Goal: Transaction & Acquisition: Purchase product/service

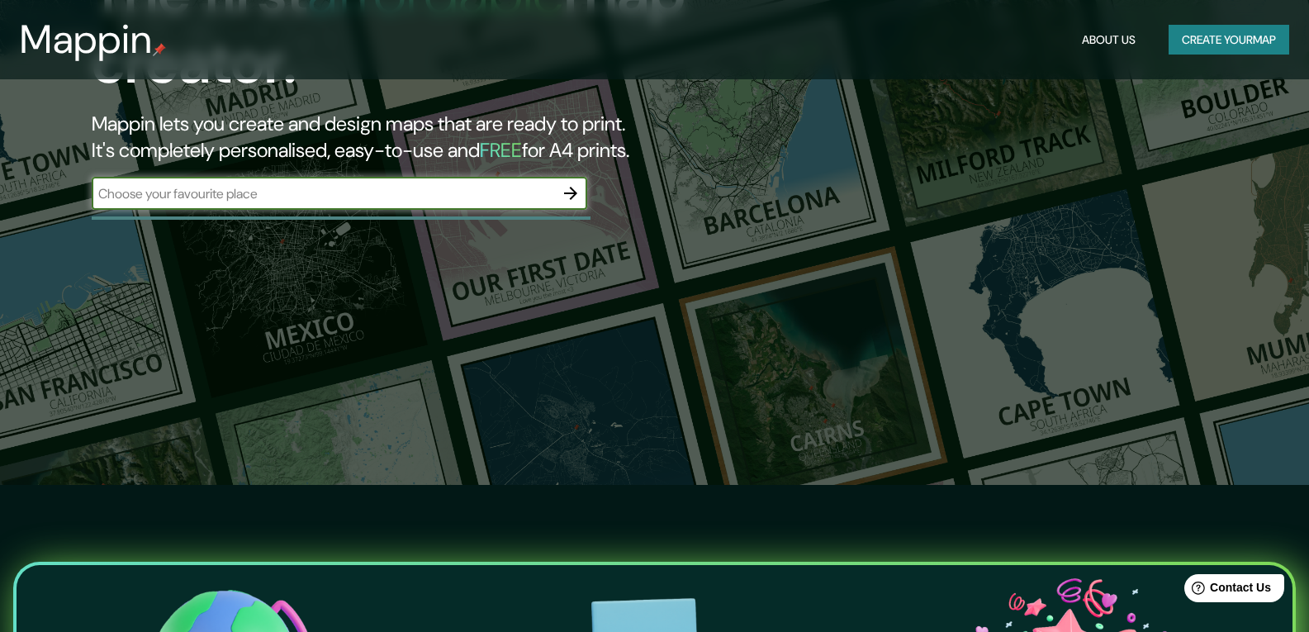
scroll to position [165, 0]
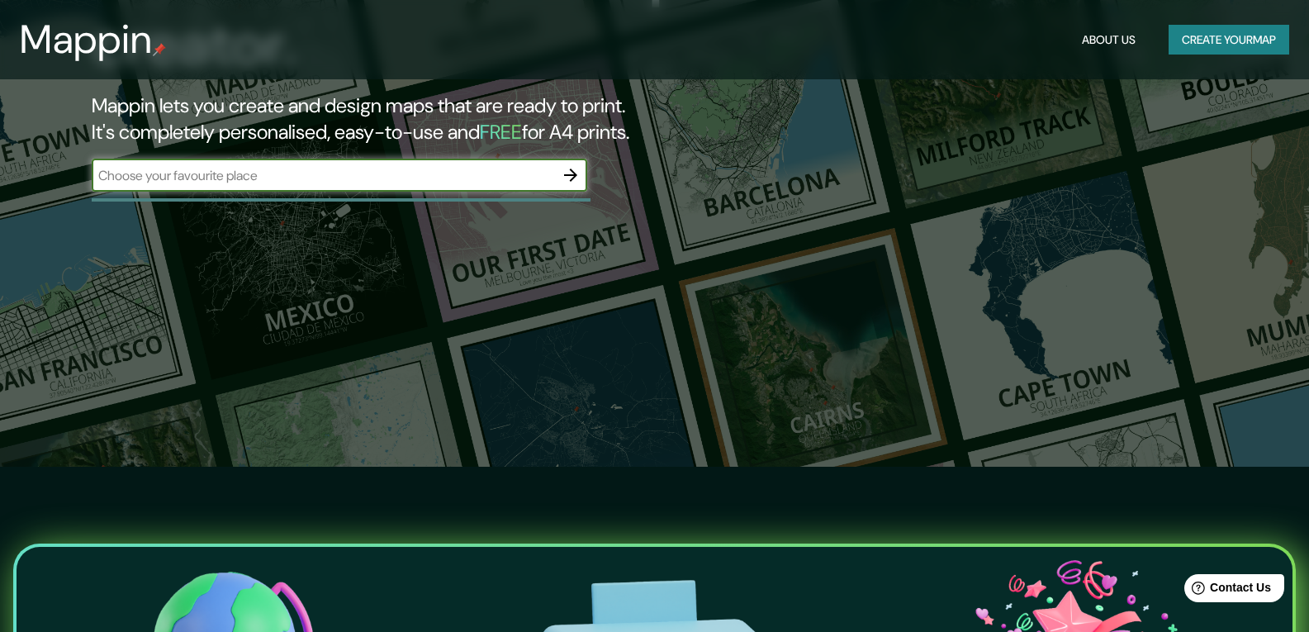
click at [275, 191] on div "​" at bounding box center [340, 175] width 496 height 33
drag, startPoint x: 275, startPoint y: 191, endPoint x: 225, endPoint y: 173, distance: 53.6
click at [225, 173] on input "text" at bounding box center [323, 175] width 463 height 19
paste input "Kindergarten in Saarbruecken"
type input "Kindergarten in Saarbruecken"
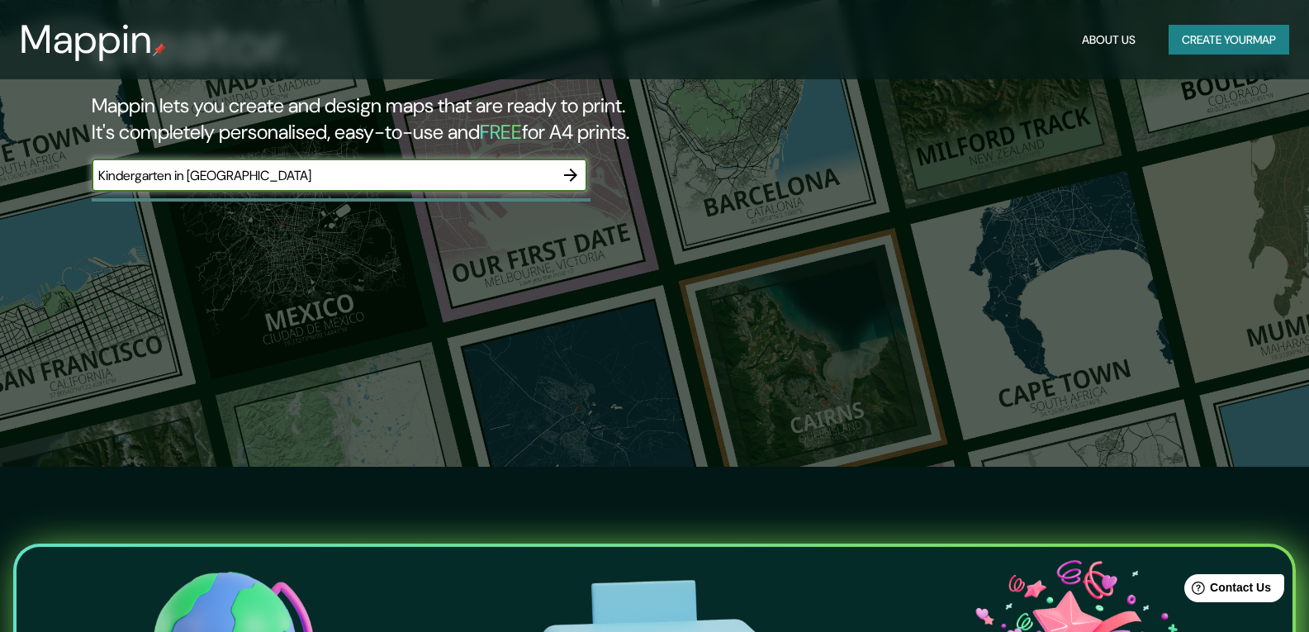
drag, startPoint x: 329, startPoint y: 176, endPoint x: 10, endPoint y: 174, distance: 318.9
click at [0, 173] on div "The first affordable map creator. Mappin lets you create and design maps that a…" at bounding box center [654, 151] width 1309 height 632
paste input "Hirtenwies 70, 66117 Saarbrücken, Alemania"
type input "Hirtenwies 70, 66117 Saarbrücken, Alemania"
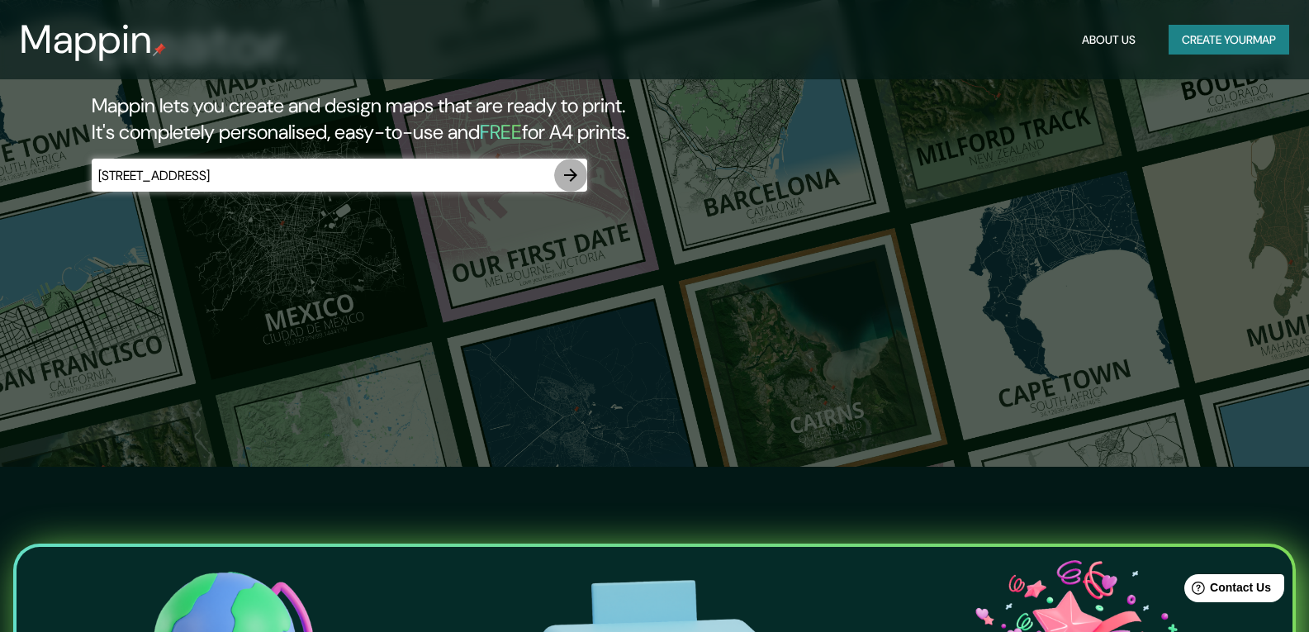
click at [573, 182] on icon "button" at bounding box center [571, 175] width 20 height 20
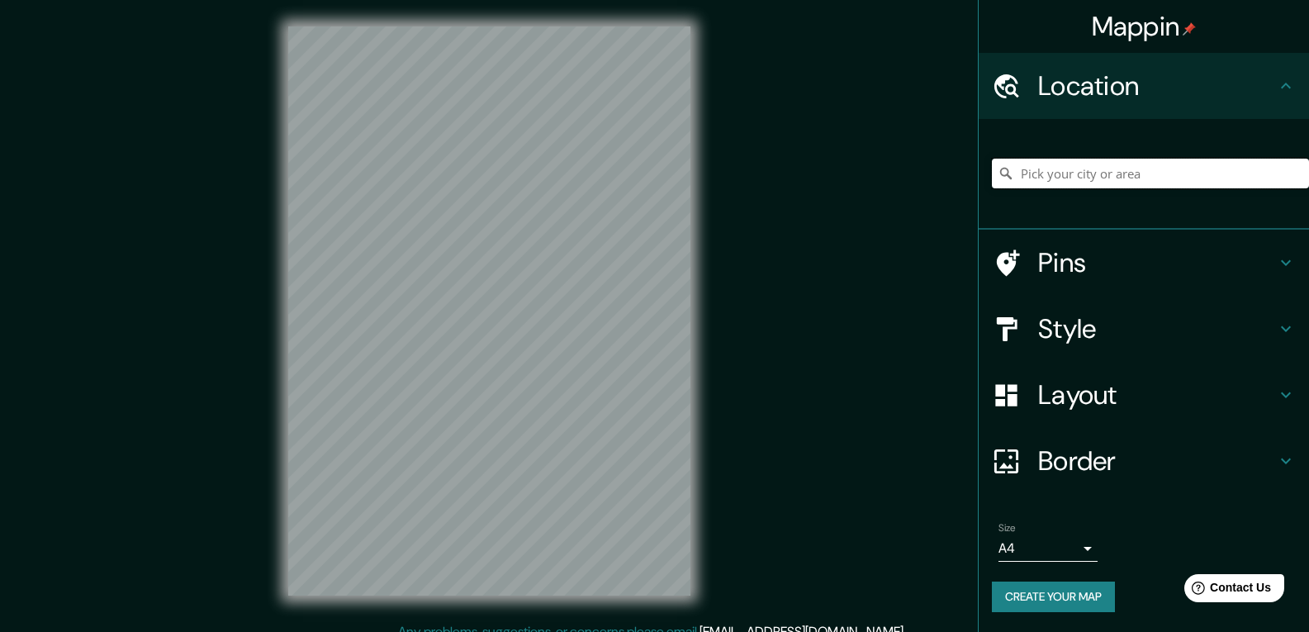
click at [1176, 159] on input "Pick your city or area" at bounding box center [1150, 174] width 317 height 30
paste input "Hirtenwies 70, 66117 Saarbrücken, Alemania"
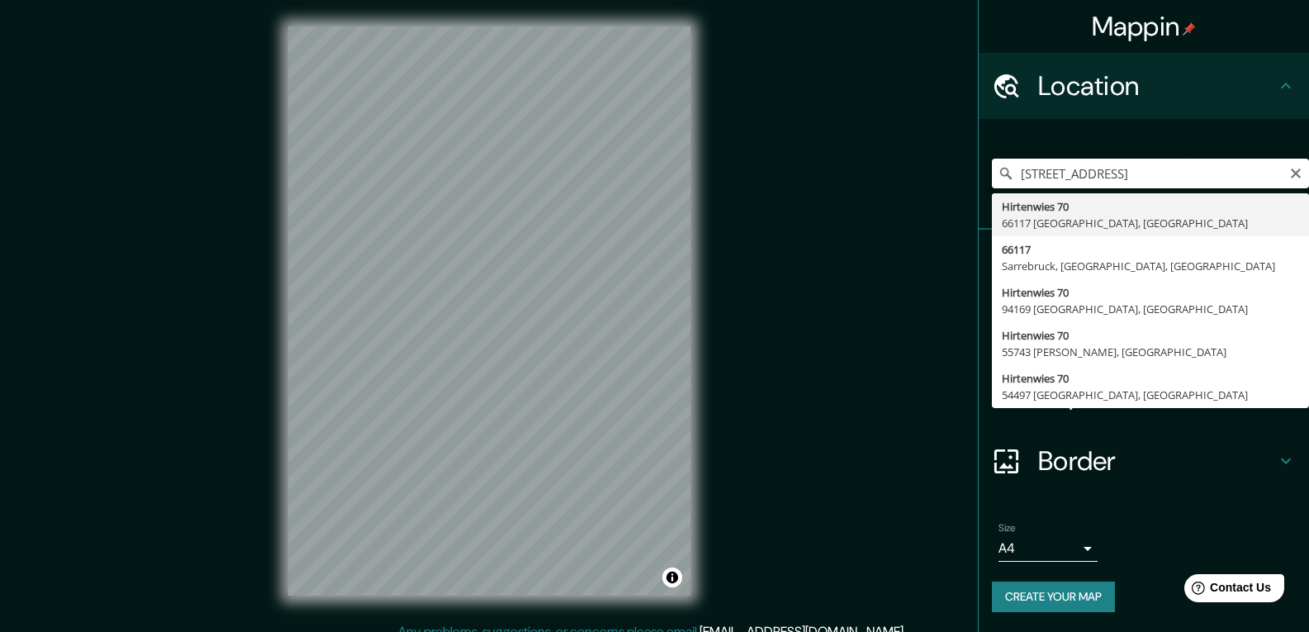
click at [1266, 169] on input "Hirtenwies 70, 66117 Saarbrücken, Alemania" at bounding box center [1150, 174] width 317 height 30
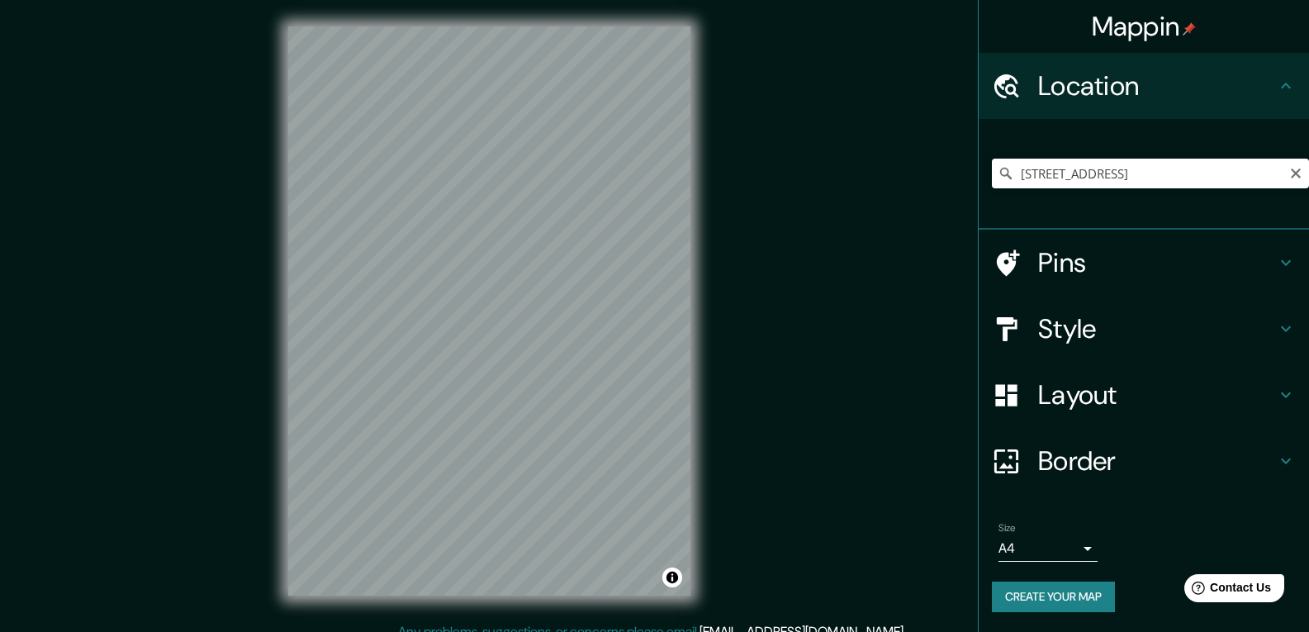
click at [1001, 177] on icon at bounding box center [1006, 173] width 17 height 17
click at [1005, 174] on icon at bounding box center [1006, 173] width 17 height 17
click at [1075, 170] on input "Hirtenwies 70, 66117 Saarbrücken, Alemania" at bounding box center [1150, 174] width 317 height 30
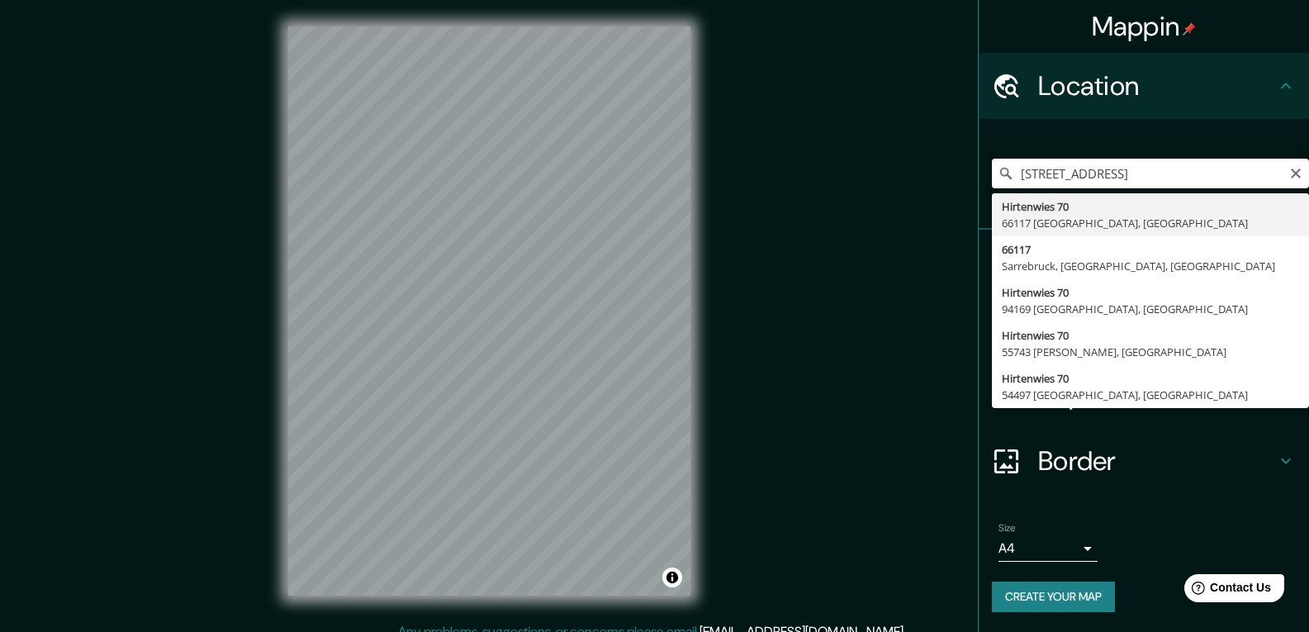
type input "[STREET_ADDRESS]"
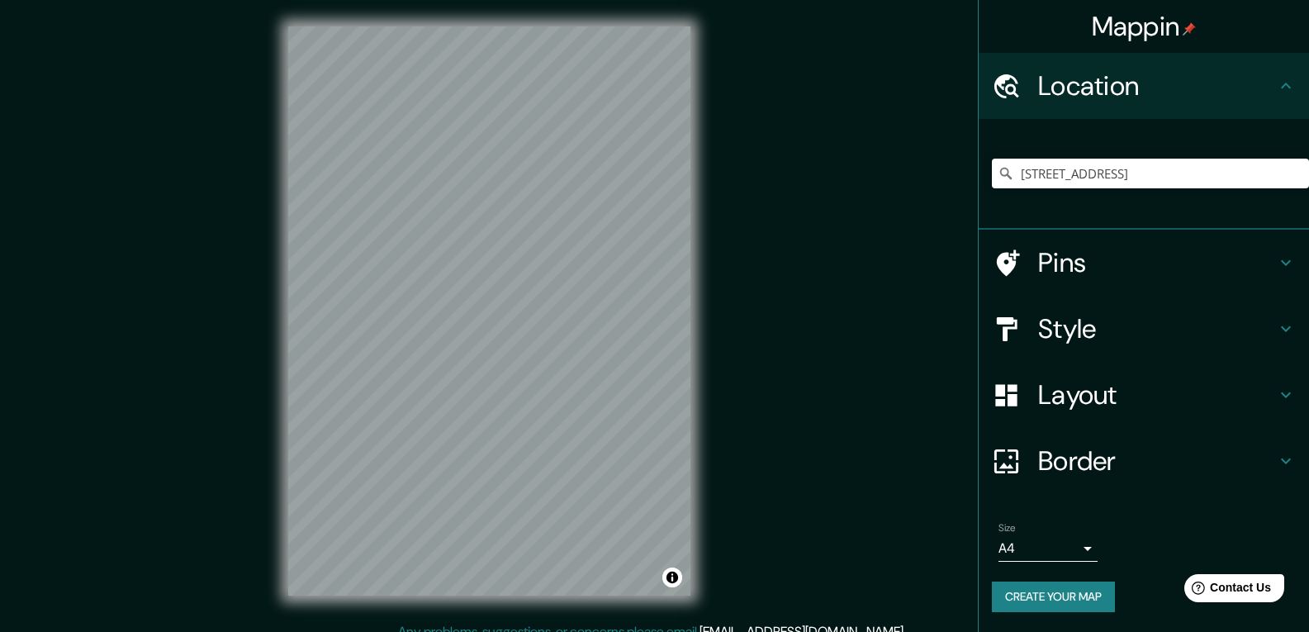
click at [1195, 264] on h4 "Pins" at bounding box center [1157, 262] width 238 height 33
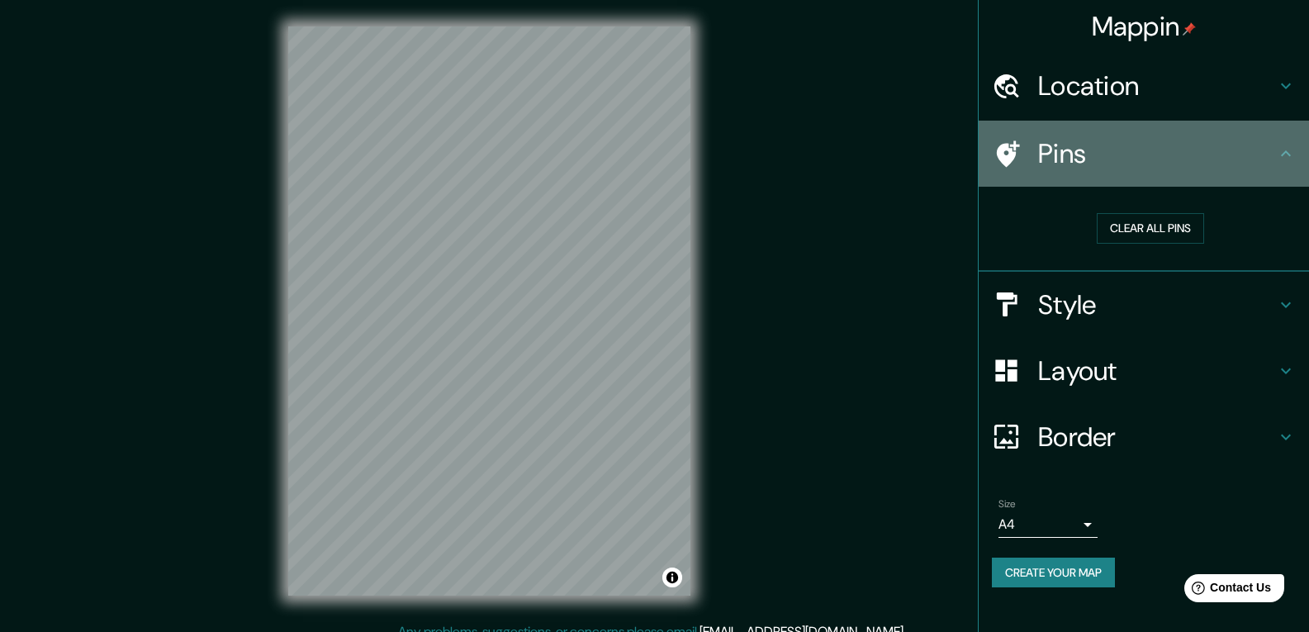
drag, startPoint x: 1126, startPoint y: 152, endPoint x: 1170, endPoint y: 163, distance: 45.1
click at [1127, 152] on h4 "Pins" at bounding box center [1157, 153] width 238 height 33
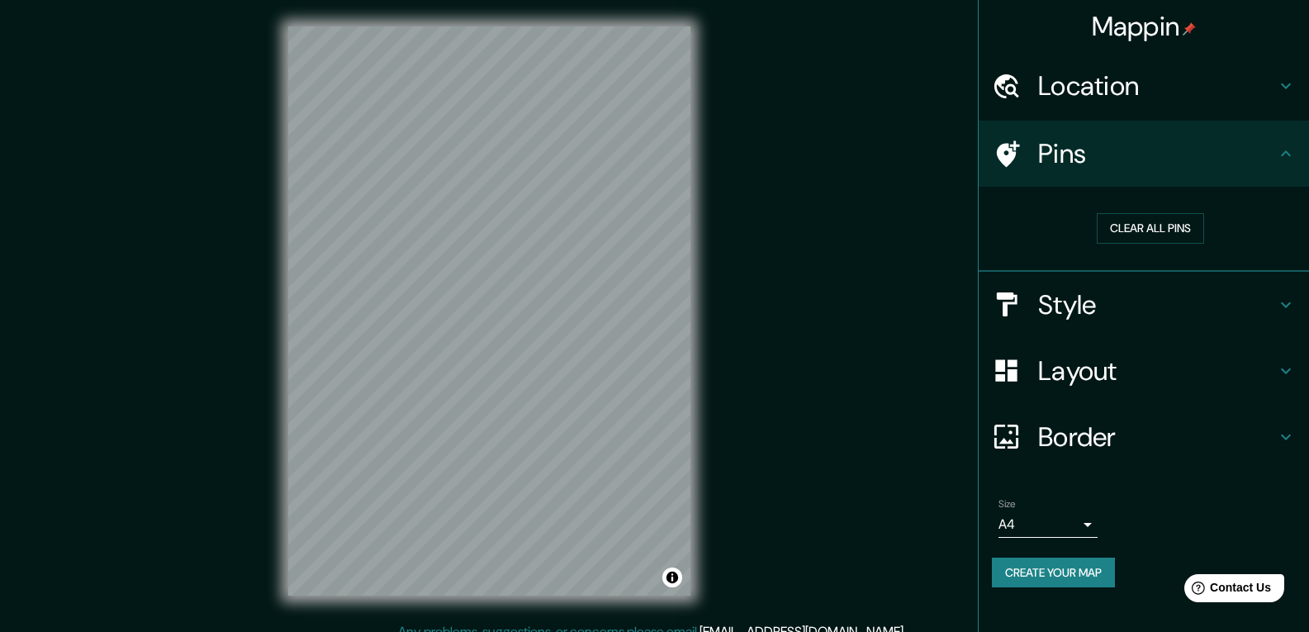
click at [1296, 148] on div "Pins" at bounding box center [1144, 154] width 330 height 66
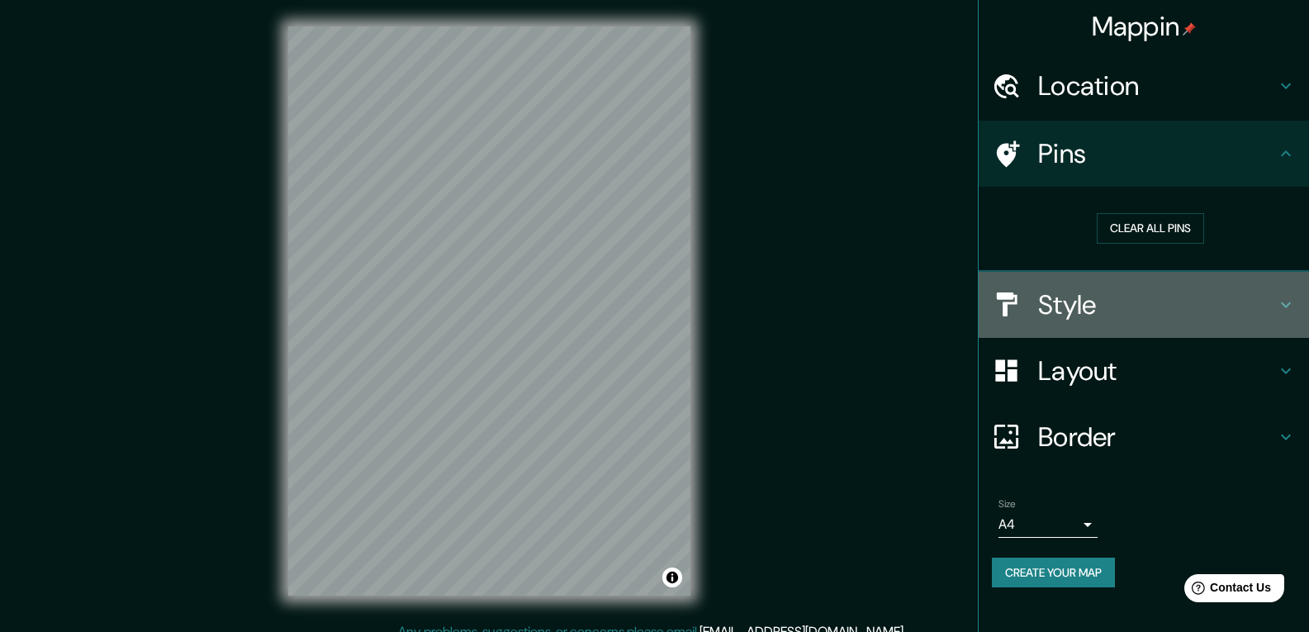
click at [1294, 314] on icon at bounding box center [1286, 305] width 20 height 20
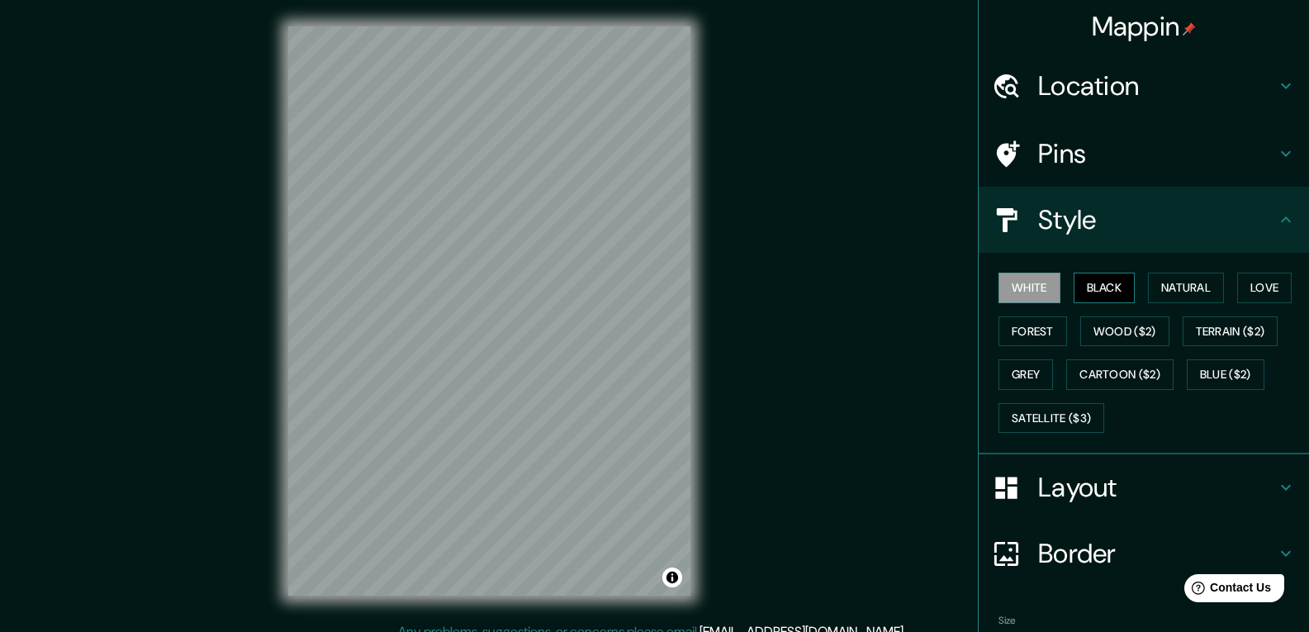
click at [1117, 286] on button "Black" at bounding box center [1105, 288] width 62 height 31
click at [1186, 286] on button "Natural" at bounding box center [1186, 288] width 76 height 31
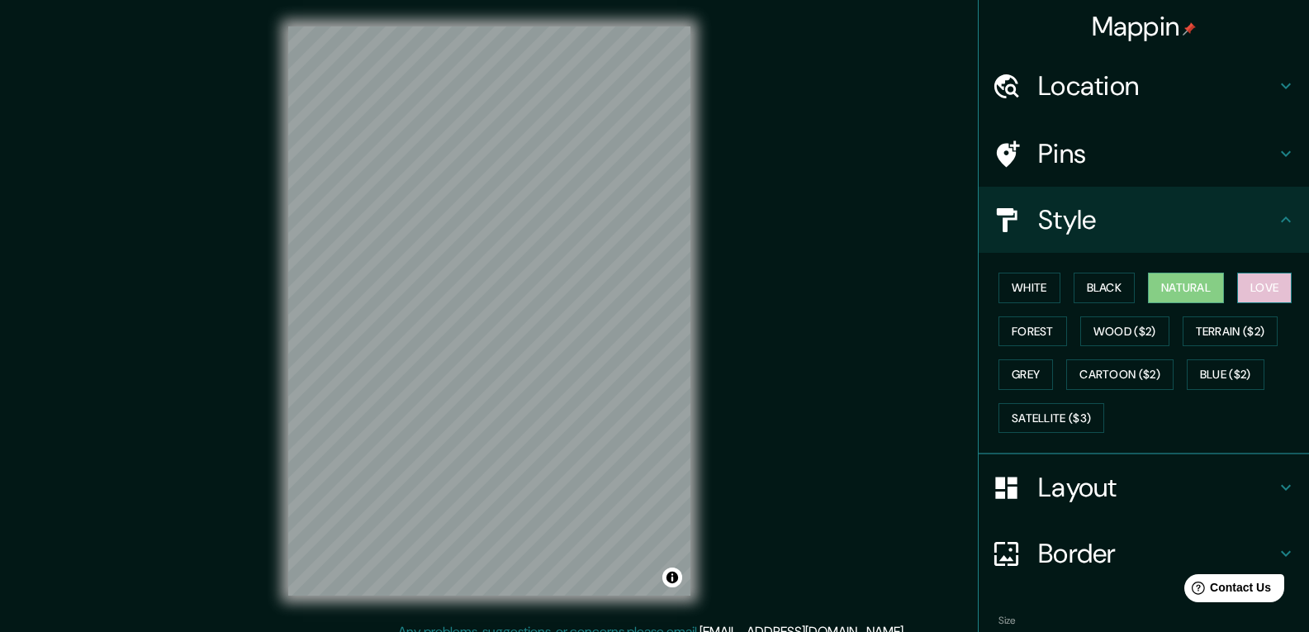
click at [1249, 288] on button "Love" at bounding box center [1265, 288] width 55 height 31
click at [1028, 335] on button "Forest" at bounding box center [1033, 331] width 69 height 31
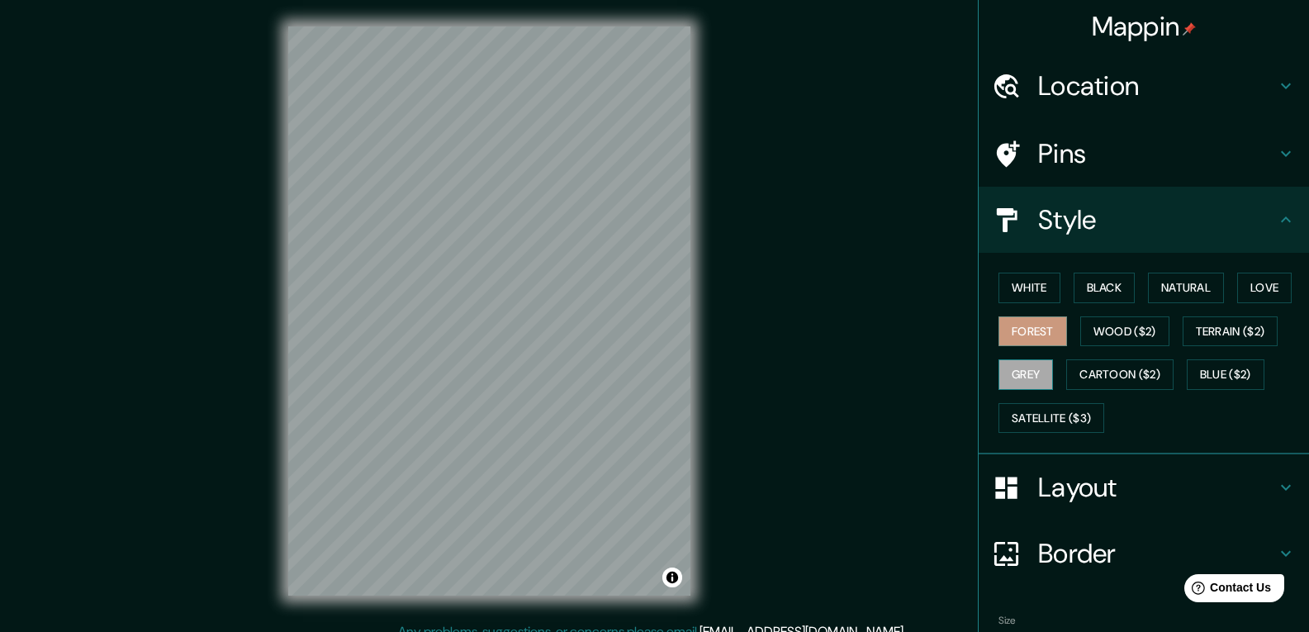
click at [1028, 378] on button "Grey" at bounding box center [1026, 374] width 55 height 31
click at [1081, 284] on button "Black" at bounding box center [1105, 288] width 62 height 31
click at [1006, 378] on button "Grey" at bounding box center [1026, 374] width 55 height 31
click at [1107, 295] on button "Black" at bounding box center [1105, 288] width 62 height 31
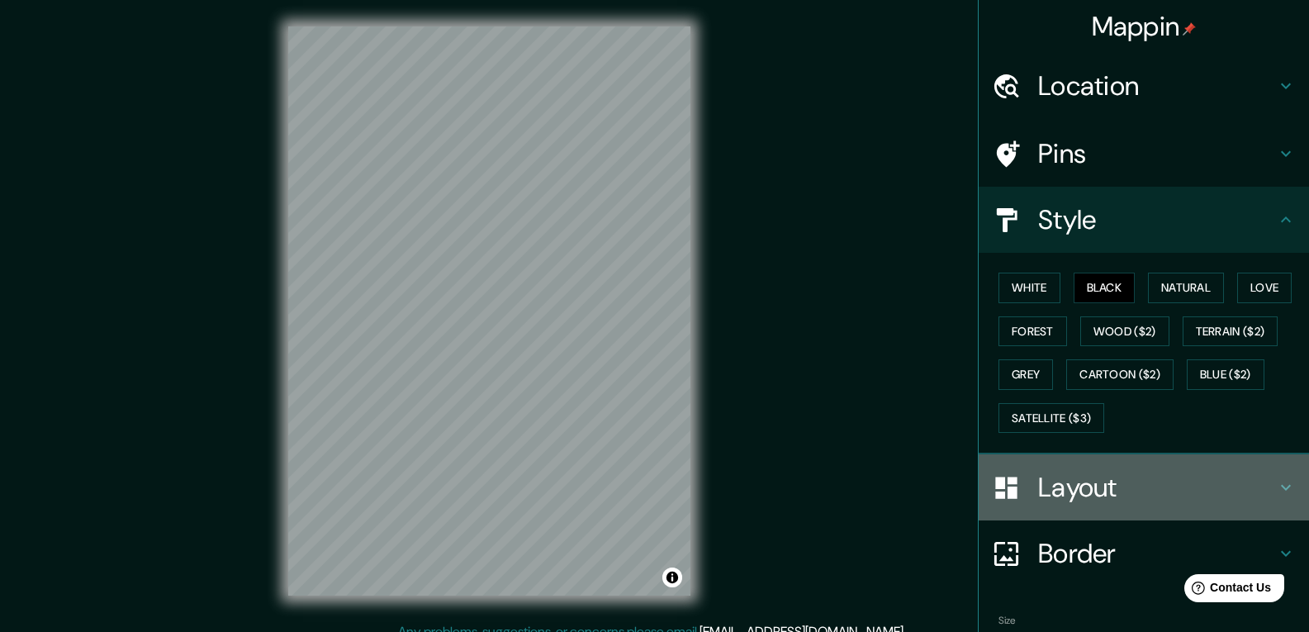
click at [1038, 476] on h4 "Layout" at bounding box center [1157, 487] width 238 height 33
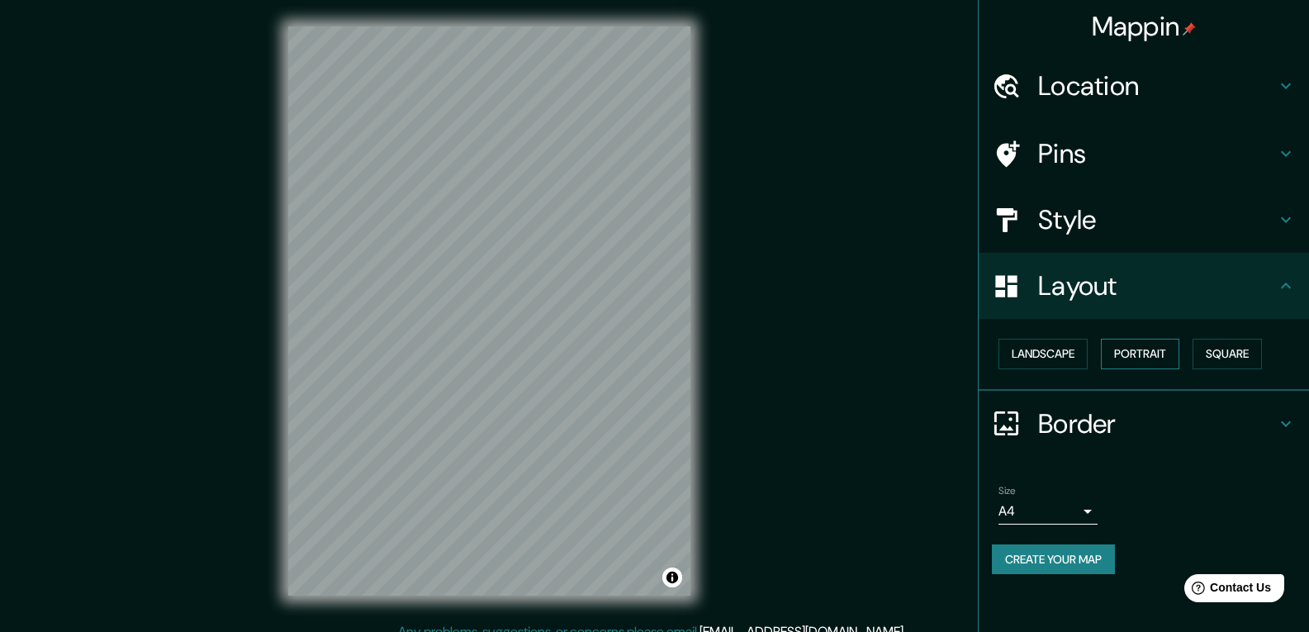
click at [1168, 345] on button "Portrait" at bounding box center [1140, 354] width 78 height 31
click at [1046, 364] on button "Landscape" at bounding box center [1043, 354] width 89 height 31
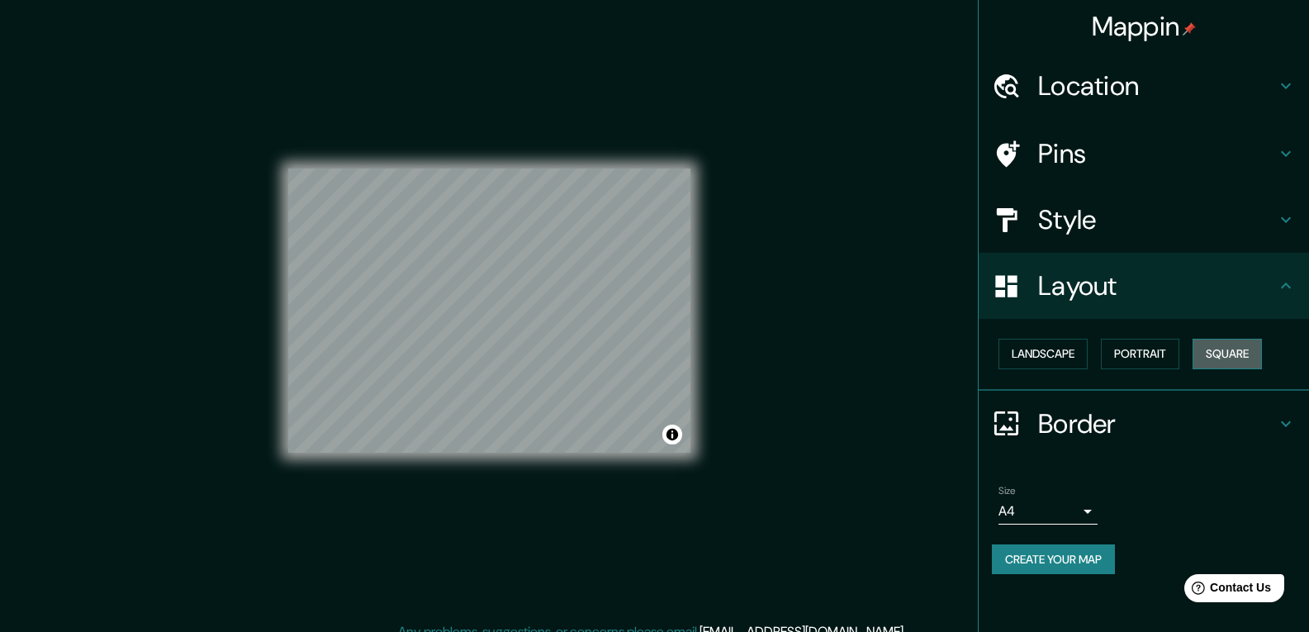
click at [1219, 362] on button "Square" at bounding box center [1227, 354] width 69 height 31
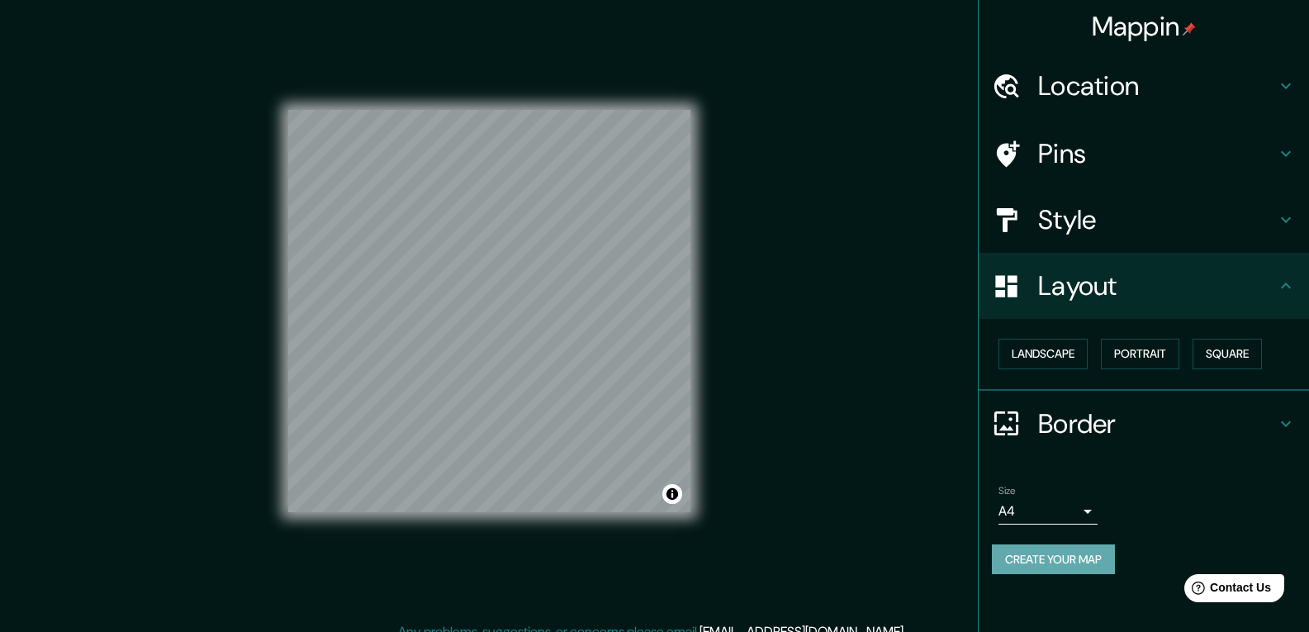
click at [1077, 555] on button "Create your map" at bounding box center [1053, 559] width 123 height 31
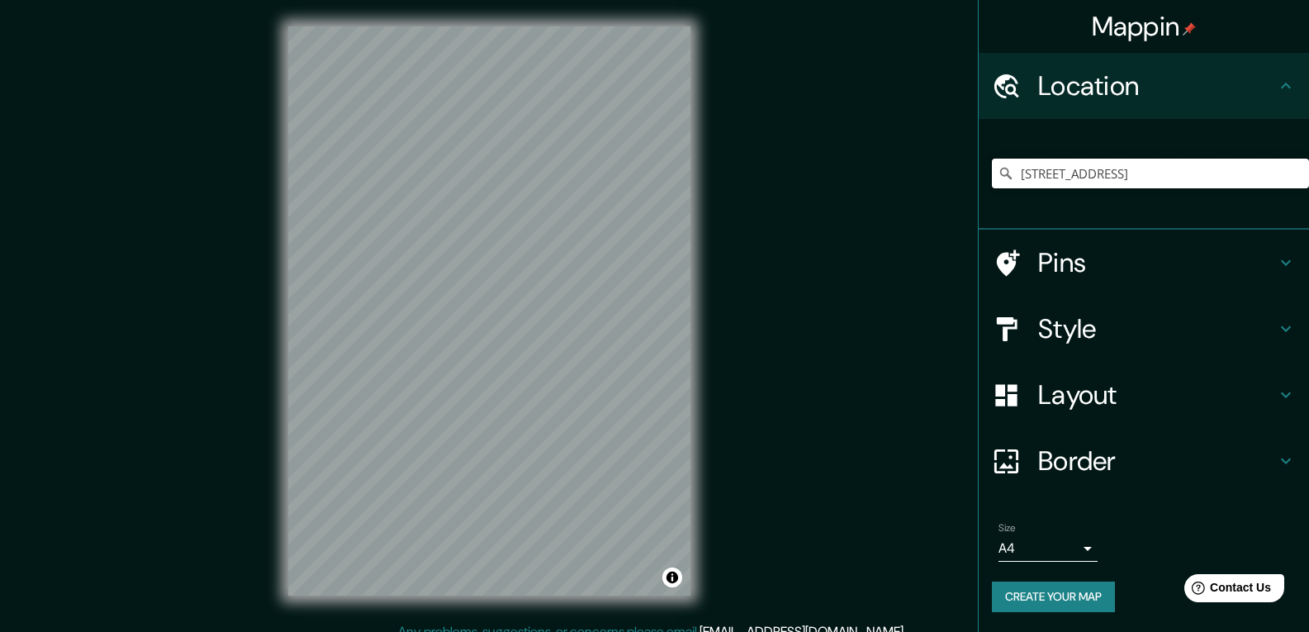
click at [1158, 160] on input "[STREET_ADDRESS]" at bounding box center [1150, 174] width 317 height 30
click at [1006, 173] on icon at bounding box center [1006, 173] width 17 height 17
click at [1019, 173] on input "[STREET_ADDRESS]" at bounding box center [1150, 174] width 317 height 30
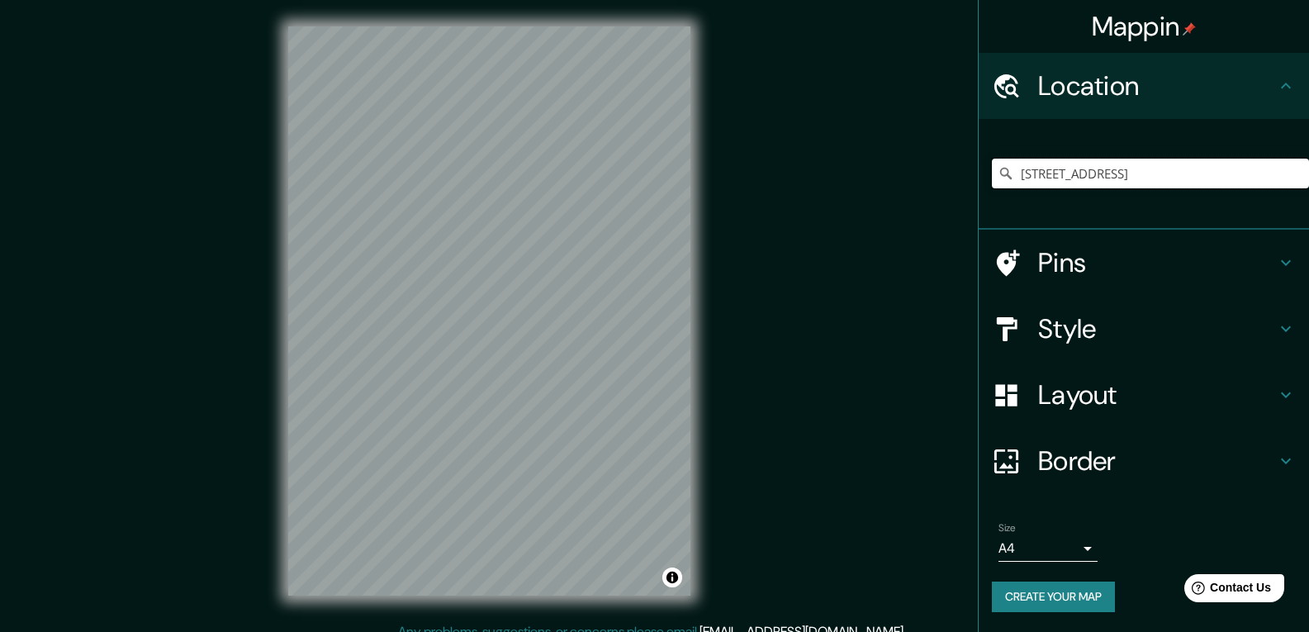
drag, startPoint x: 1019, startPoint y: 173, endPoint x: 1321, endPoint y: 169, distance: 301.5
click at [1309, 169] on html "Mappin Location [STREET_ADDRESS] Pins Style Layout Border Choose a border. Hint…" at bounding box center [654, 316] width 1309 height 632
click at [1085, 164] on input "Pick your city or area" at bounding box center [1150, 174] width 317 height 30
paste input "[STREET_ADDRESS]"
type input "[STREET_ADDRESS]"
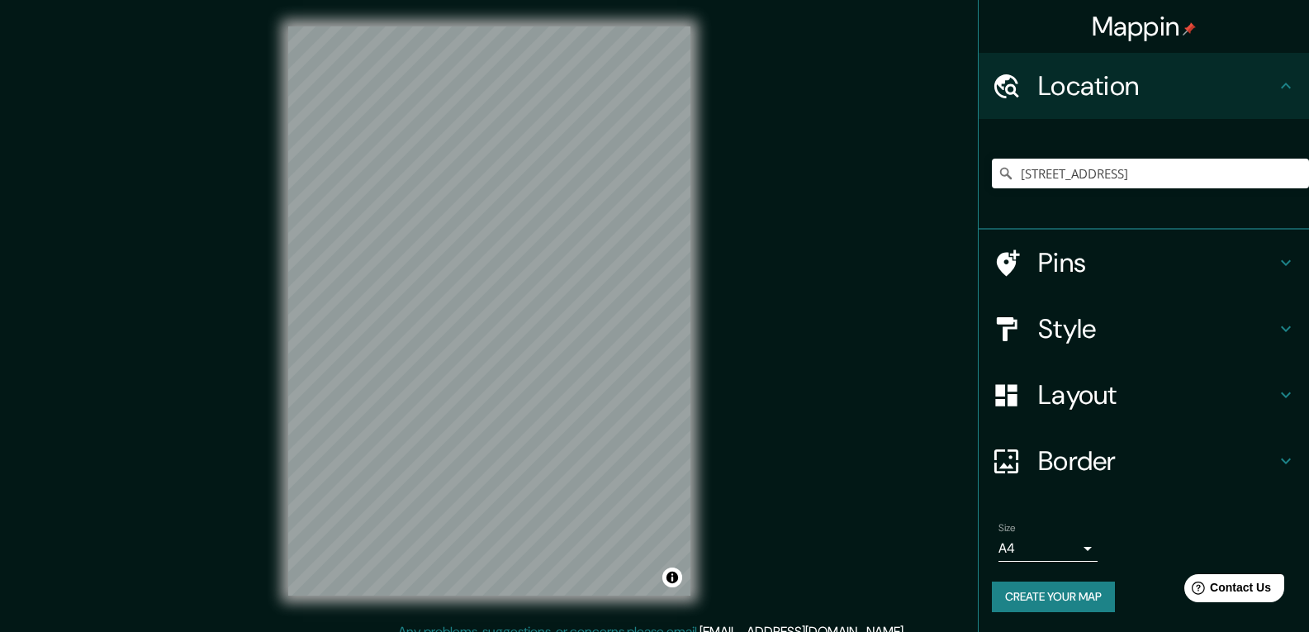
drag, startPoint x: 1104, startPoint y: 214, endPoint x: 1127, endPoint y: 245, distance: 38.5
click at [1105, 214] on div "[STREET_ADDRESS] 66117 [GEOGRAPHIC_DATA], [GEOGRAPHIC_DATA], [GEOGRAPHIC_DATA] …" at bounding box center [1150, 173] width 317 height 83
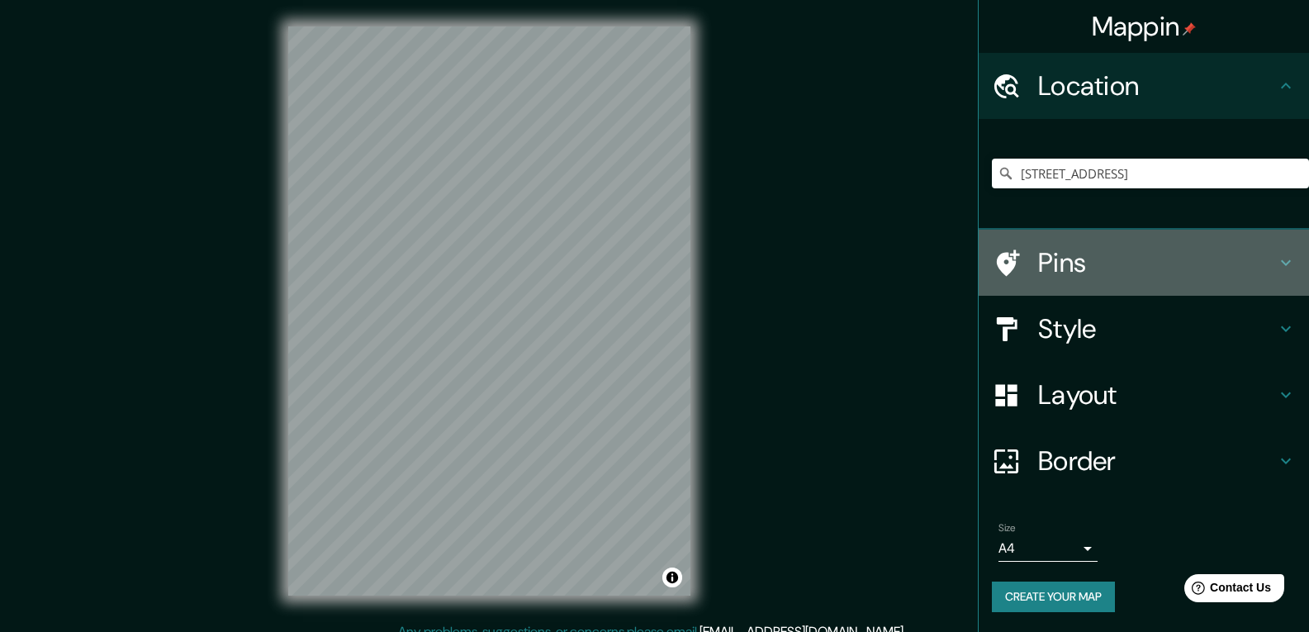
click at [1127, 245] on div "Pins" at bounding box center [1144, 263] width 330 height 66
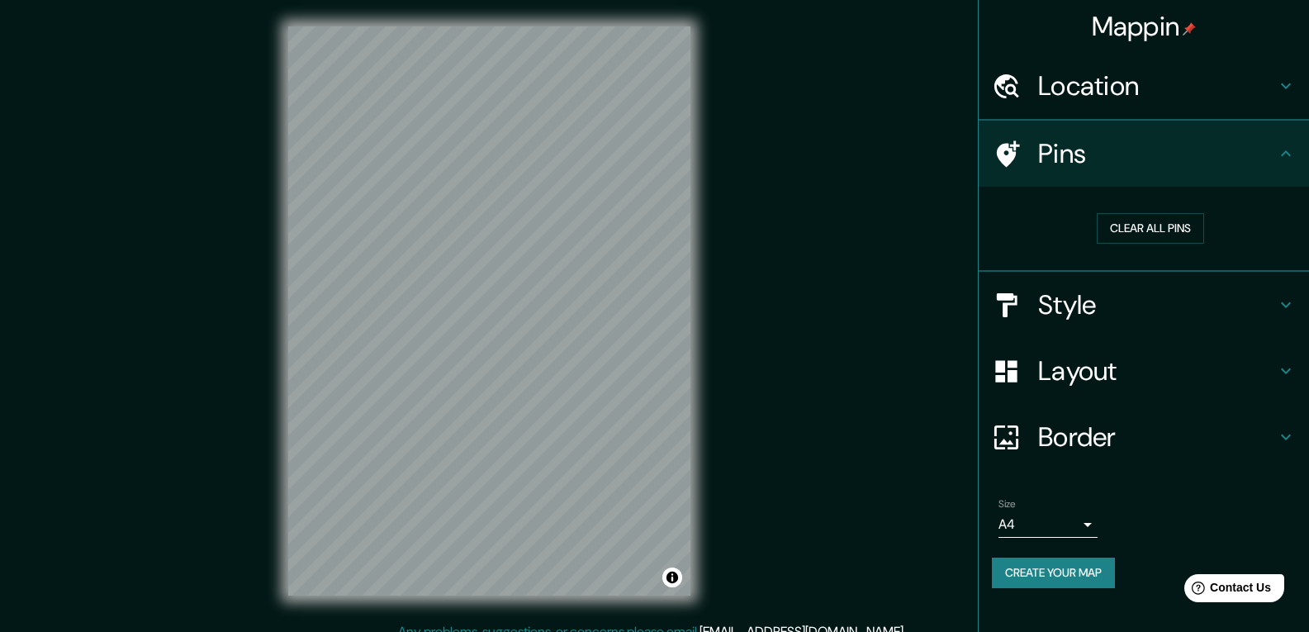
click at [1118, 307] on h4 "Style" at bounding box center [1157, 304] width 238 height 33
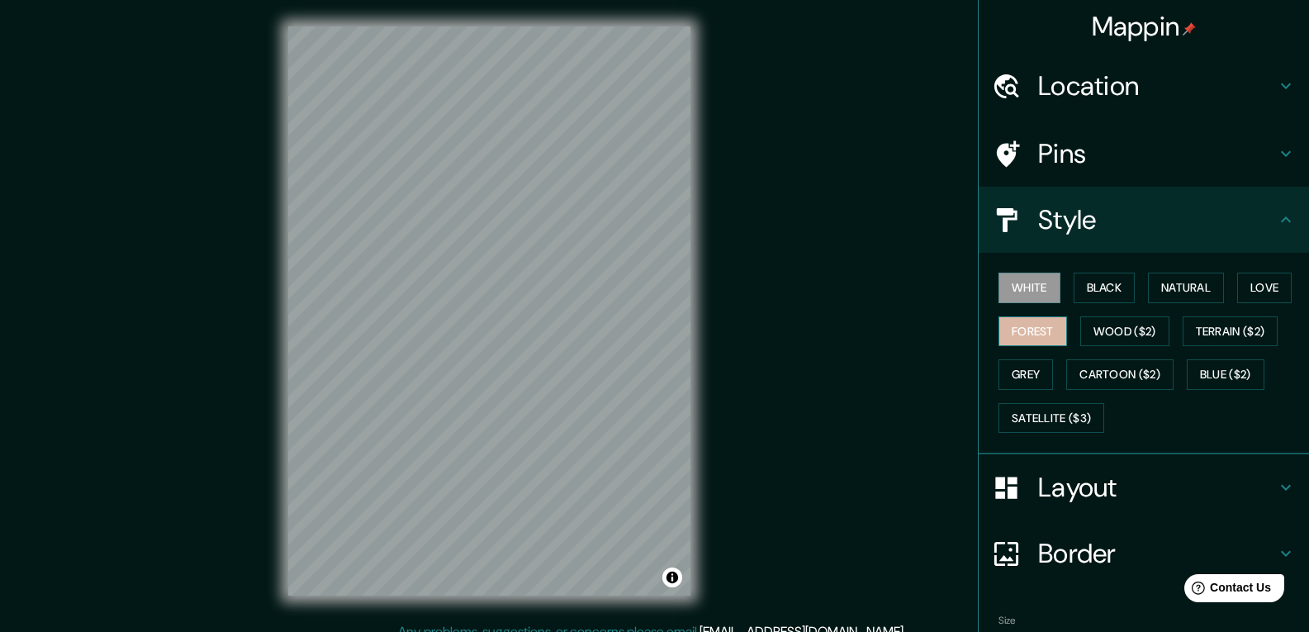
click at [1000, 325] on button "Forest" at bounding box center [1033, 331] width 69 height 31
click at [1036, 382] on button "Grey" at bounding box center [1026, 374] width 55 height 31
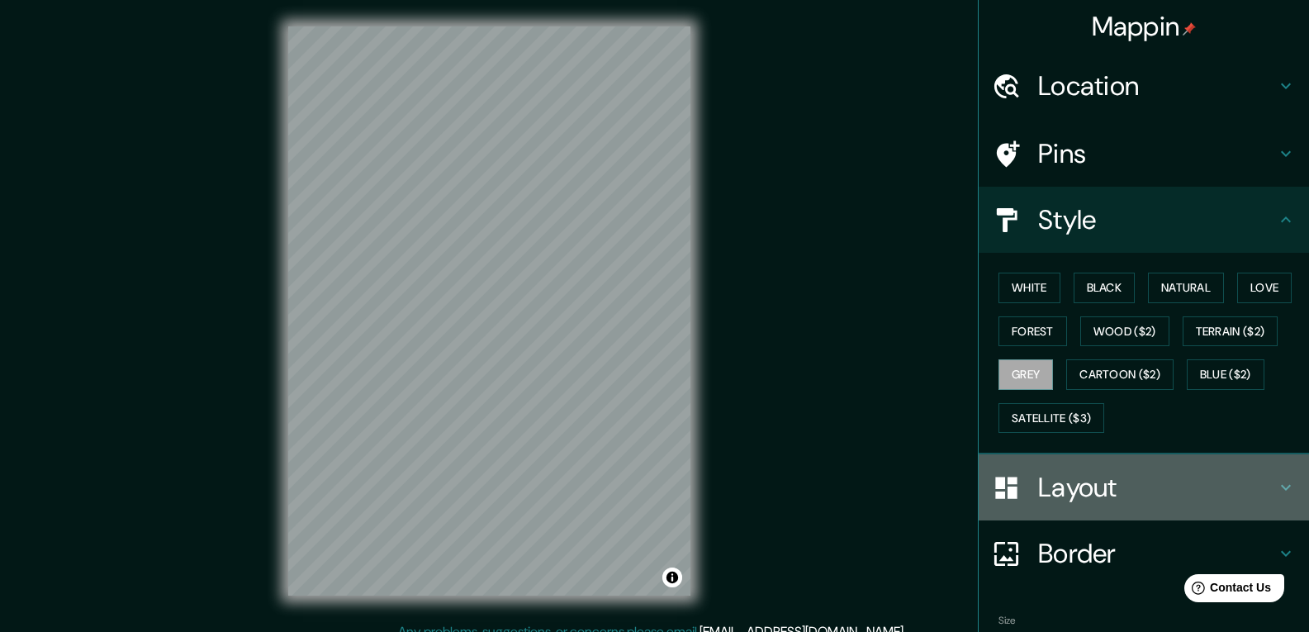
click at [1090, 491] on h4 "Layout" at bounding box center [1157, 487] width 238 height 33
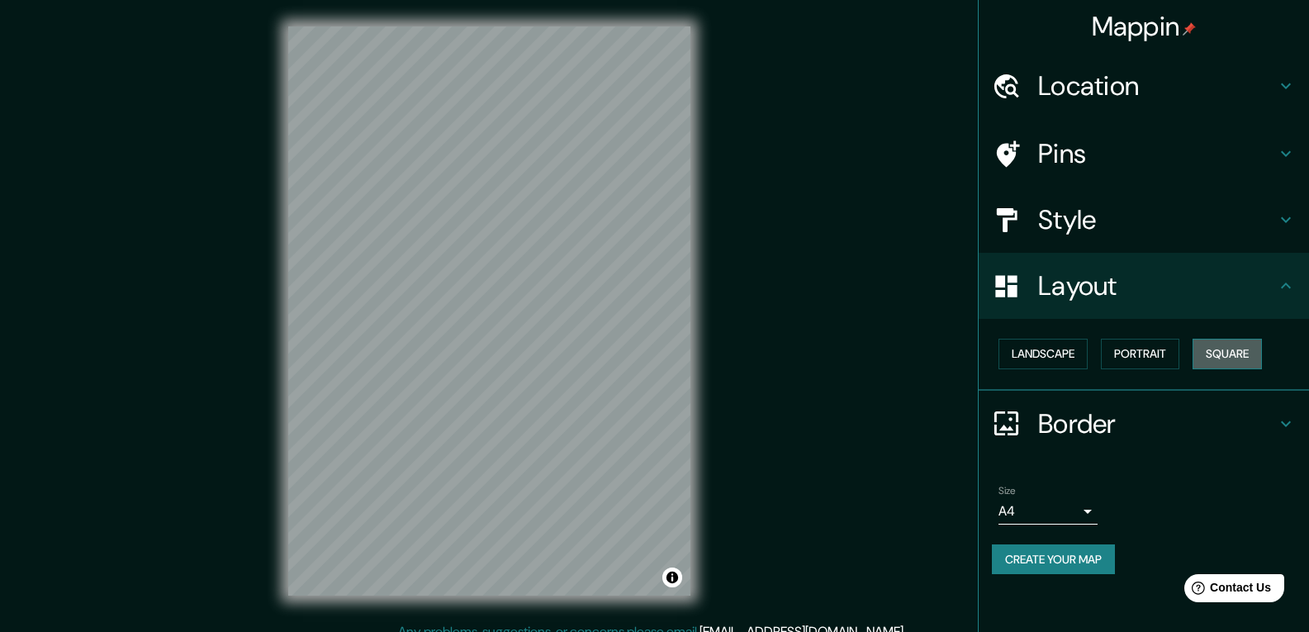
click at [1230, 354] on button "Square" at bounding box center [1227, 354] width 69 height 31
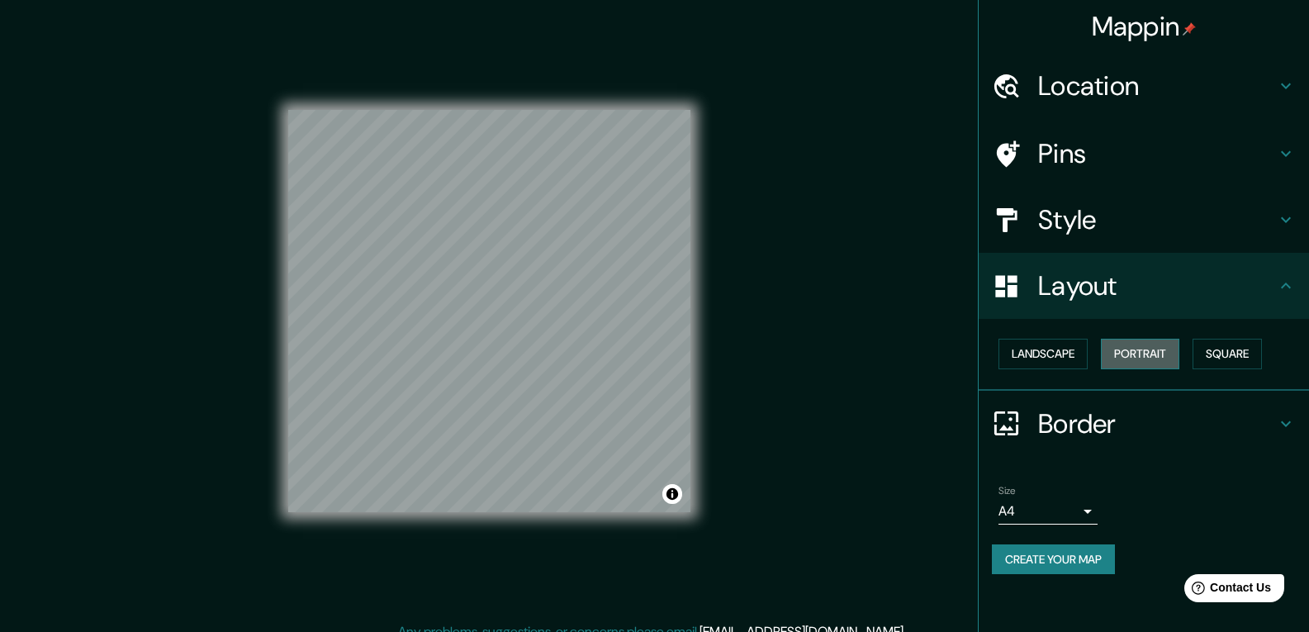
click at [1157, 354] on button "Portrait" at bounding box center [1140, 354] width 78 height 31
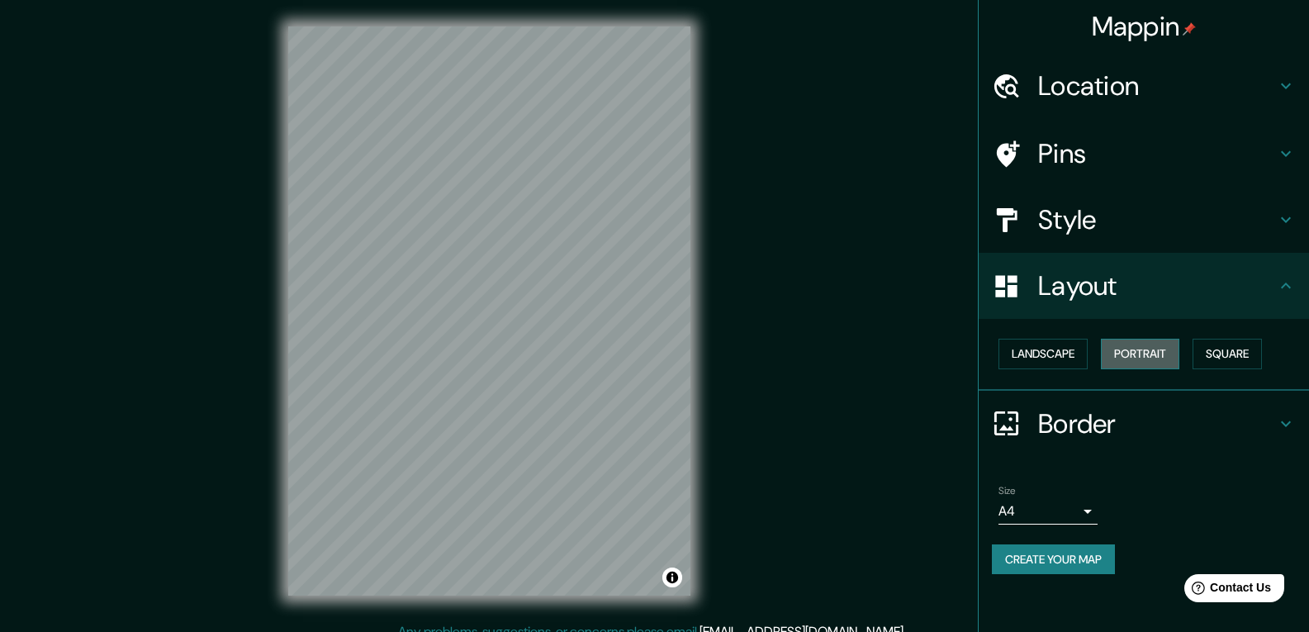
click at [1127, 353] on button "Portrait" at bounding box center [1140, 354] width 78 height 31
click at [1033, 353] on button "Landscape" at bounding box center [1043, 354] width 89 height 31
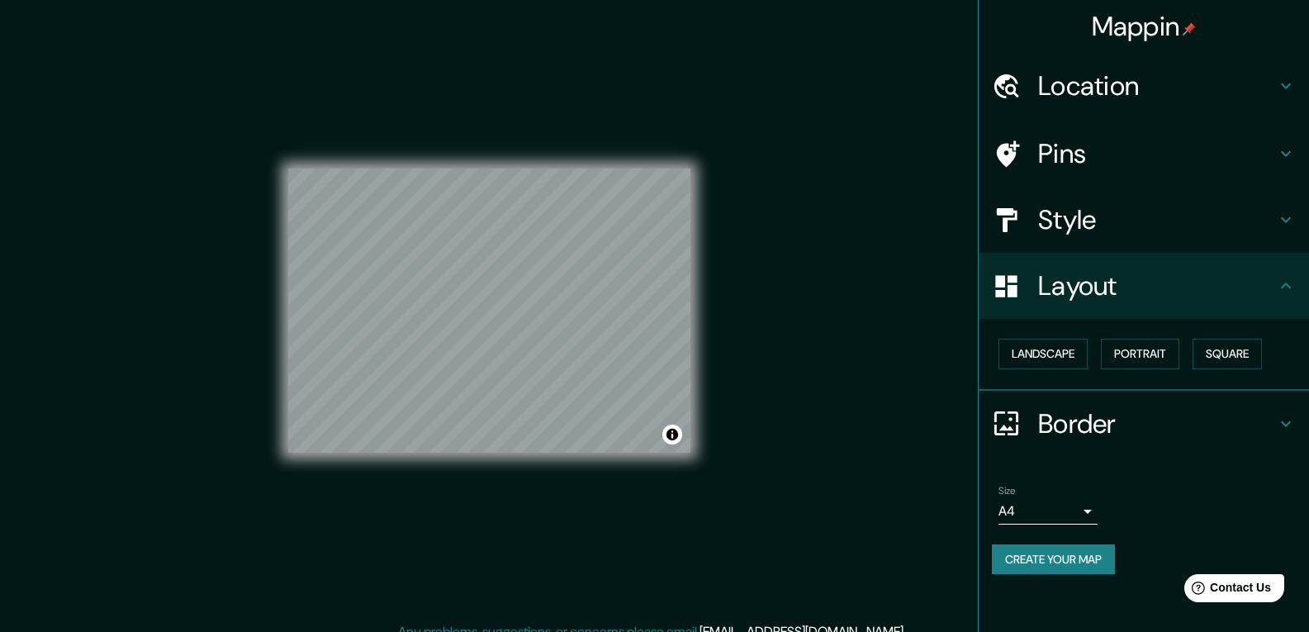
click at [1102, 351] on div "Landscape [GEOGRAPHIC_DATA]" at bounding box center [1150, 354] width 317 height 44
click at [1132, 349] on button "Portrait" at bounding box center [1140, 354] width 78 height 31
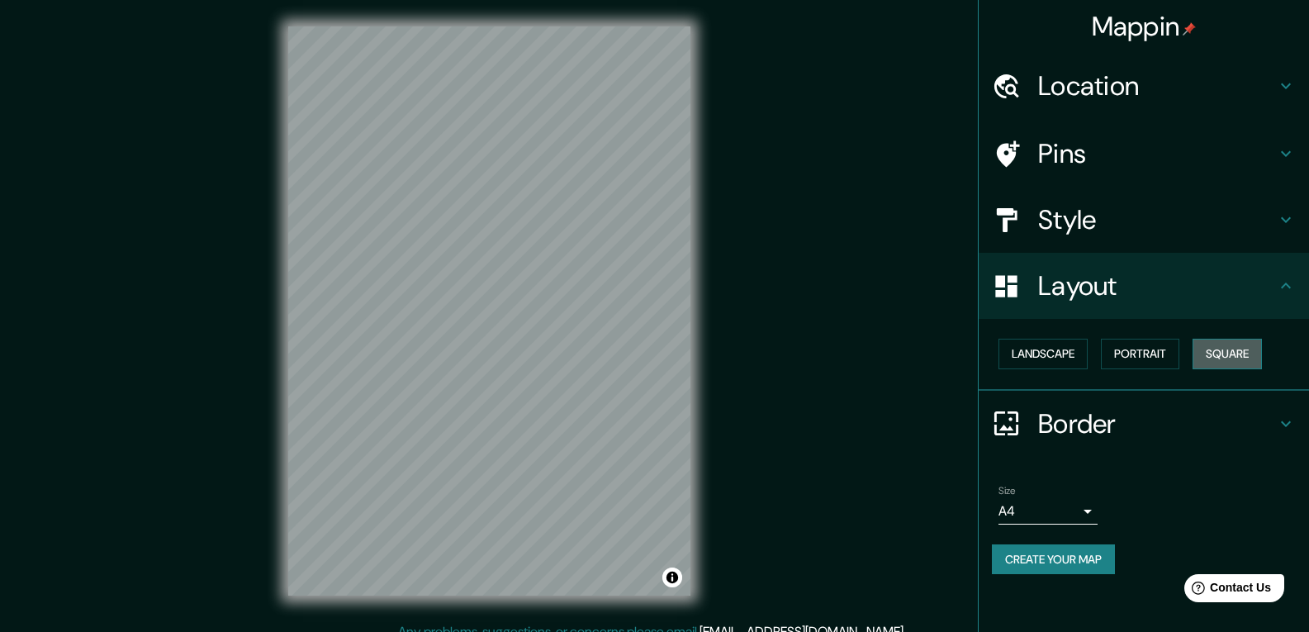
click at [1215, 348] on button "Square" at bounding box center [1227, 354] width 69 height 31
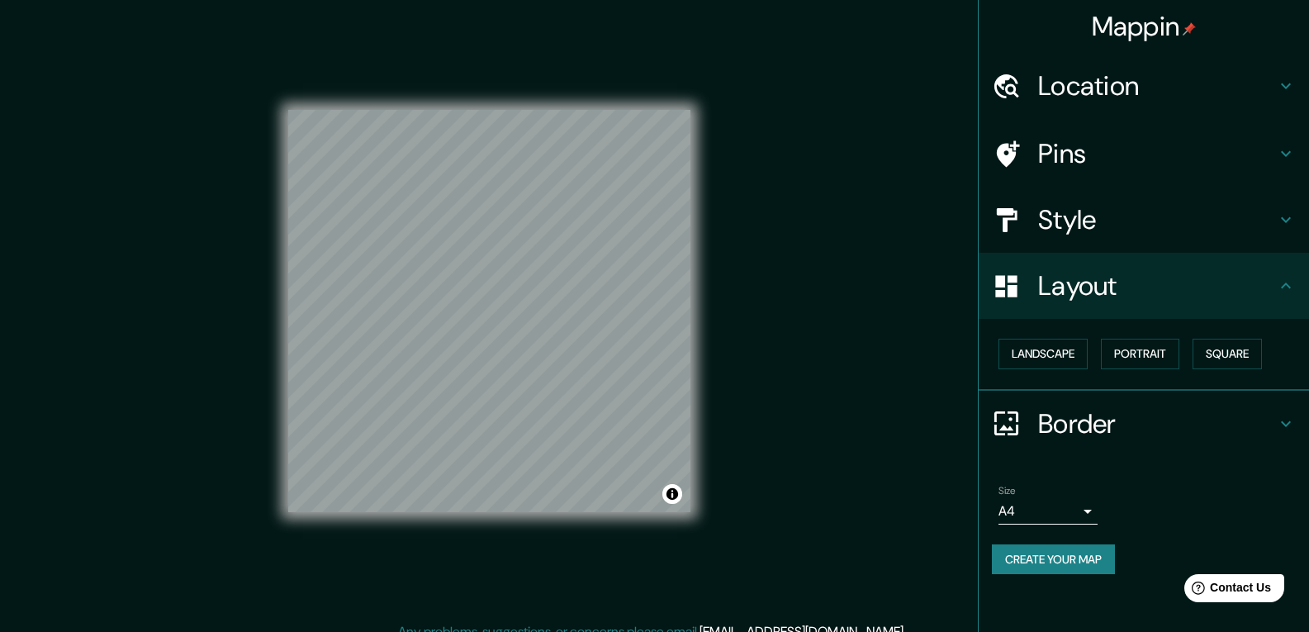
drag, startPoint x: 701, startPoint y: 369, endPoint x: 868, endPoint y: 273, distance: 192.4
click at [868, 273] on div "Mappin Location [STREET_ADDRESS] [GEOGRAPHIC_DATA] 70 66117 [GEOGRAPHIC_DATA], …" at bounding box center [654, 324] width 1309 height 648
click at [1095, 566] on button "Create your map" at bounding box center [1053, 559] width 123 height 31
